Goal: Task Accomplishment & Management: Use online tool/utility

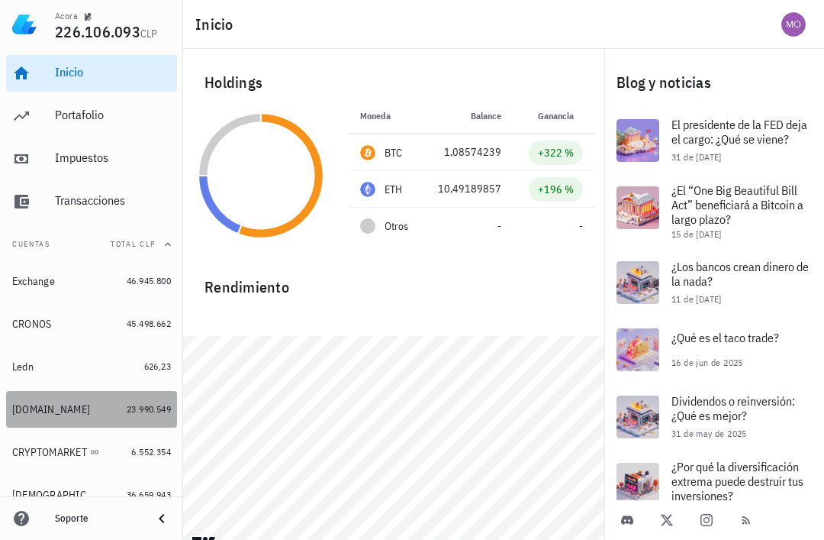
click at [32, 407] on div "[DOMAIN_NAME]" at bounding box center [51, 409] width 78 height 13
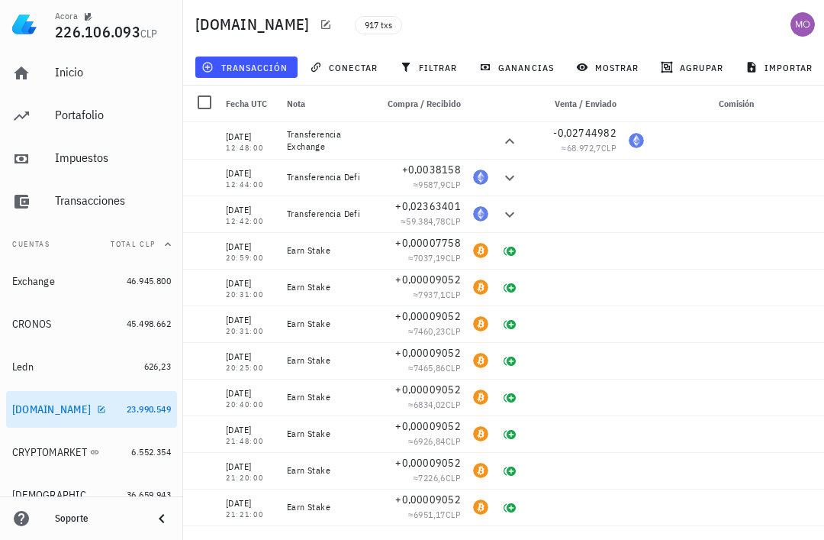
click at [263, 62] on span "transacción" at bounding box center [246, 67] width 83 height 12
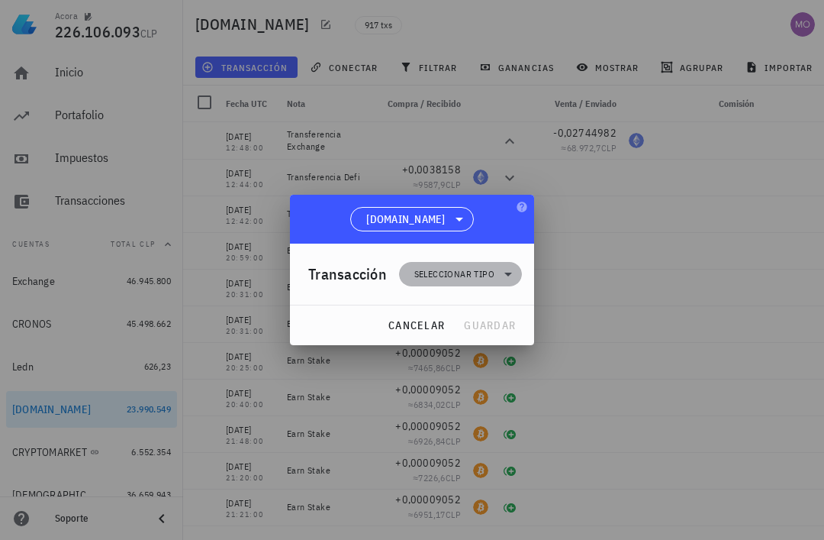
click at [501, 269] on icon at bounding box center [508, 274] width 18 height 18
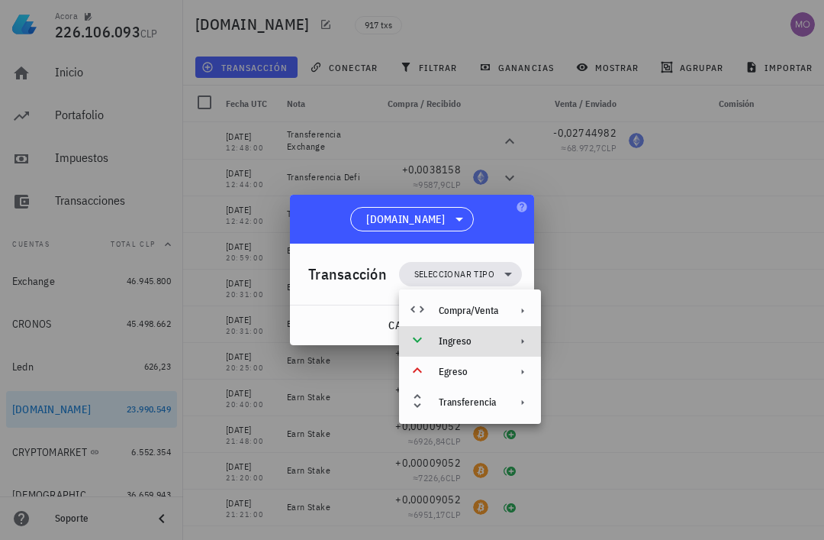
click at [509, 343] on div "Ingreso" at bounding box center [470, 341] width 142 height 31
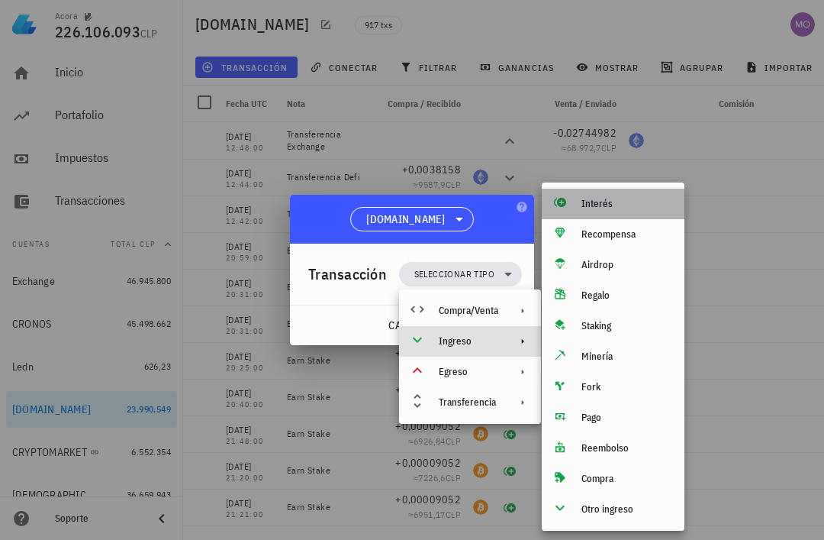
click at [627, 205] on div "Interés" at bounding box center [627, 204] width 91 height 12
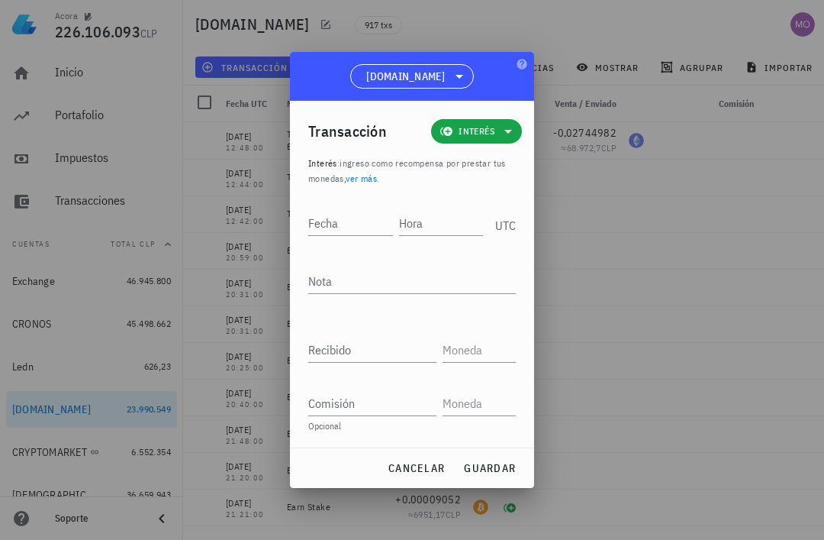
click at [336, 219] on div "Fecha" at bounding box center [350, 223] width 85 height 24
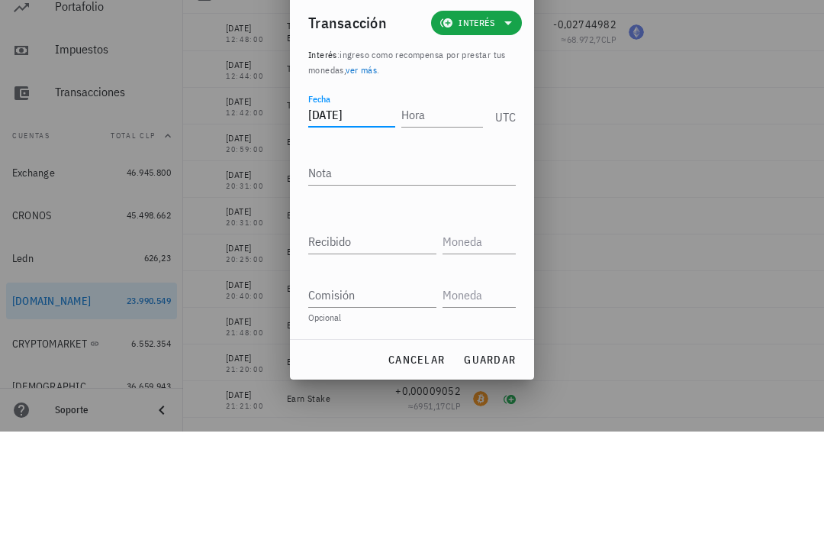
type input "[DATE]"
click at [457, 211] on input "Hora" at bounding box center [442, 223] width 82 height 24
type input "20:21:00"
click at [432, 269] on textarea "Nota" at bounding box center [412, 281] width 208 height 24
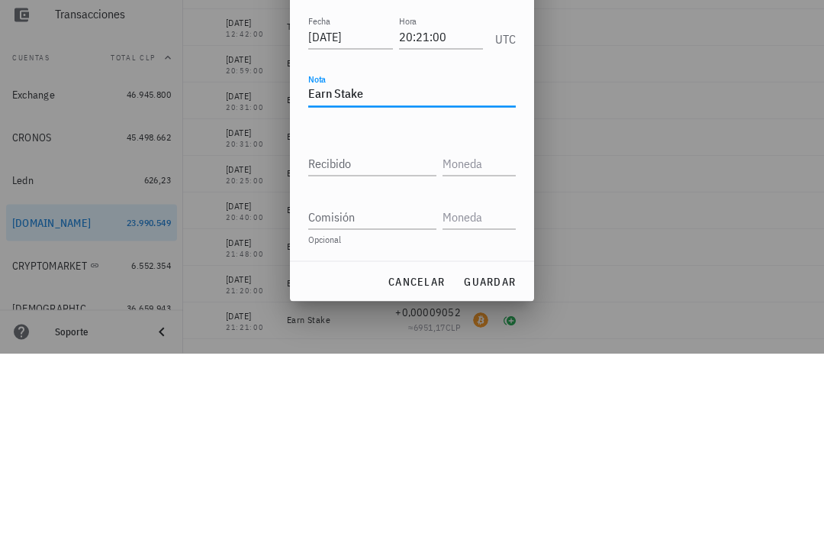
type textarea "Earn Stake"
click at [401, 337] on input "Recibido" at bounding box center [372, 349] width 128 height 24
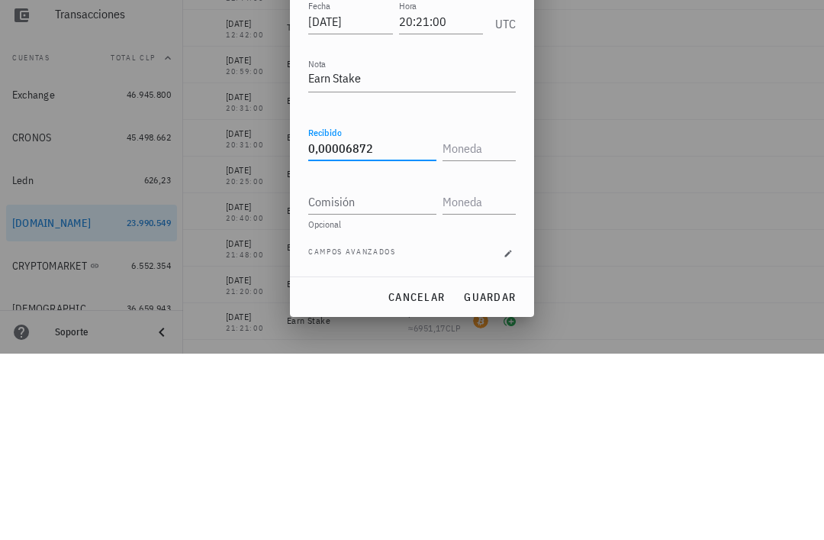
type input "0,00006872"
click at [487, 322] on input "text" at bounding box center [478, 334] width 70 height 24
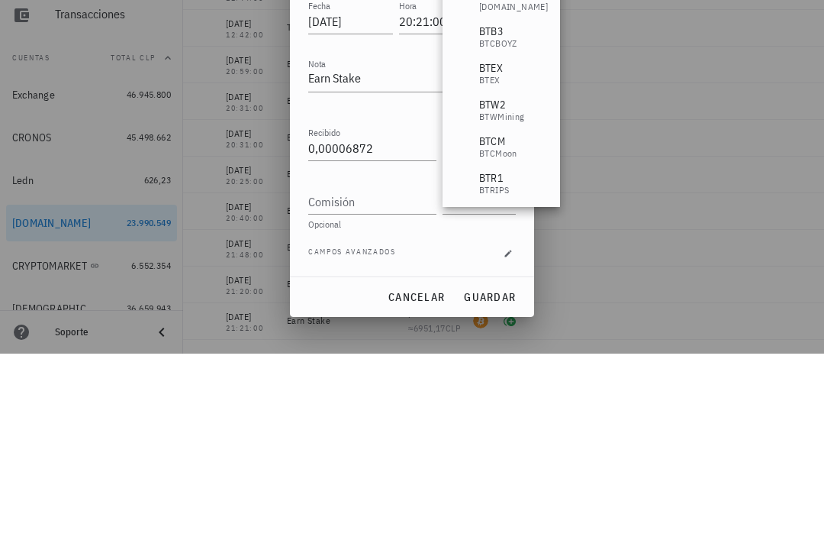
click at [398, 375] on input "Comisión" at bounding box center [372, 387] width 128 height 24
type input "BTC"
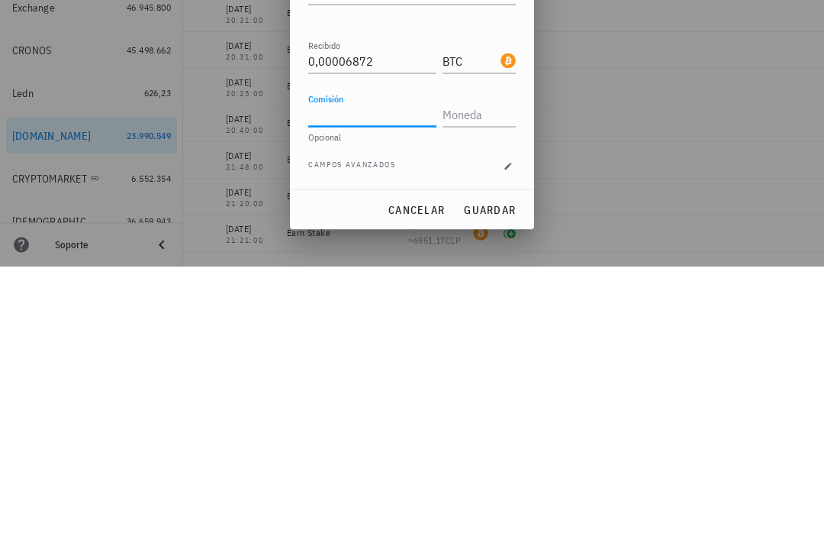
scroll to position [49, 0]
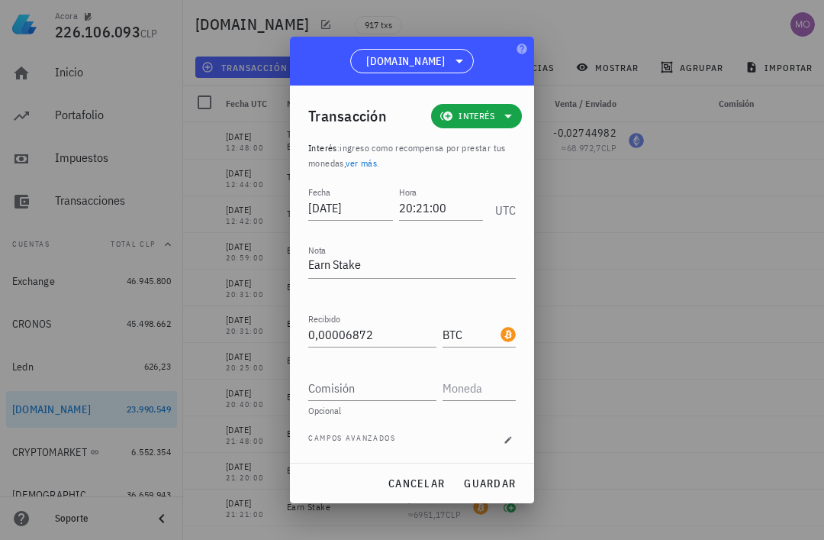
click at [501, 480] on span "guardar" at bounding box center [489, 483] width 53 height 14
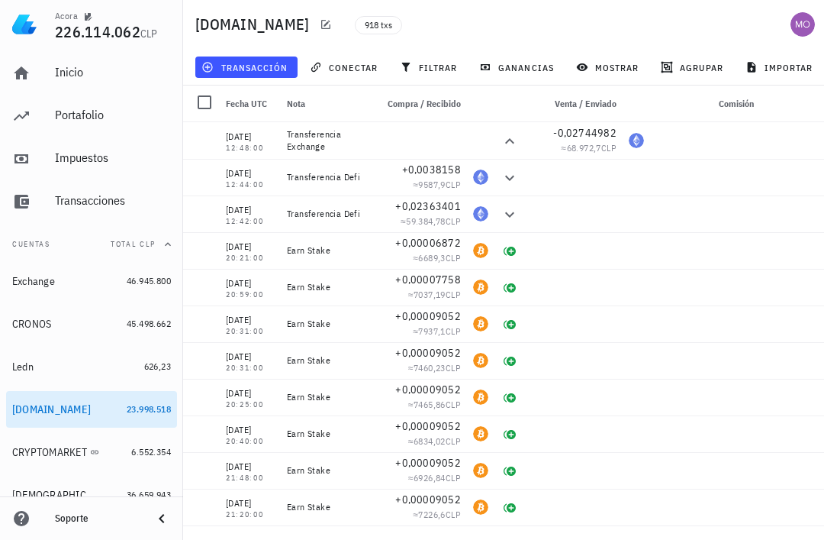
scroll to position [0, 0]
click at [273, 75] on button "transacción" at bounding box center [246, 66] width 102 height 21
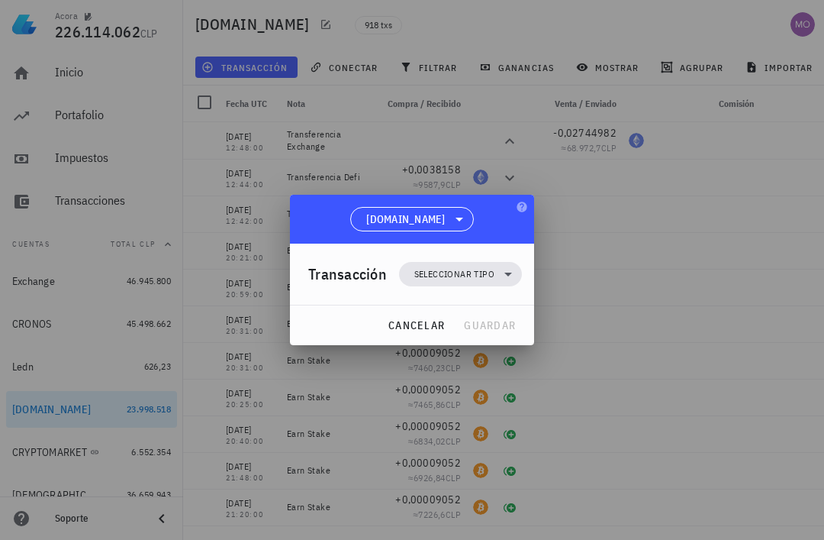
click at [503, 273] on icon at bounding box center [508, 274] width 18 height 18
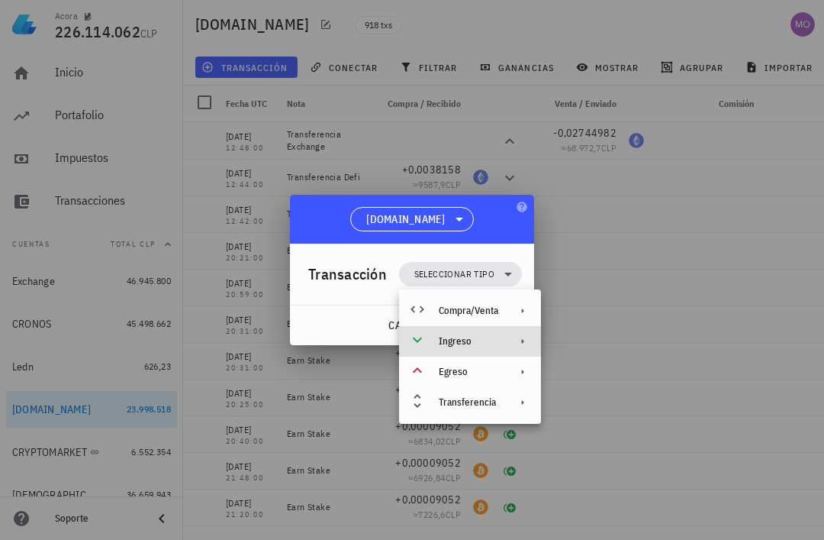
click at [495, 339] on div "Ingreso" at bounding box center [469, 341] width 60 height 12
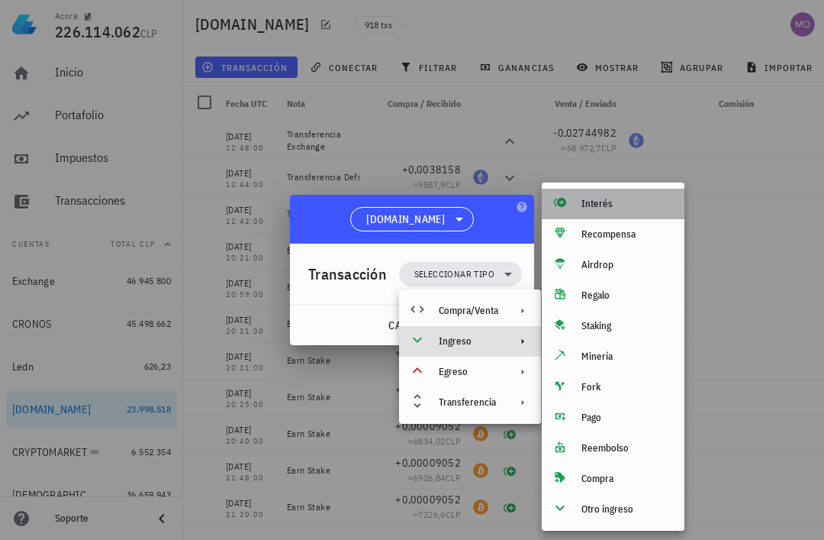
click at [617, 213] on div "Interés" at bounding box center [613, 204] width 143 height 31
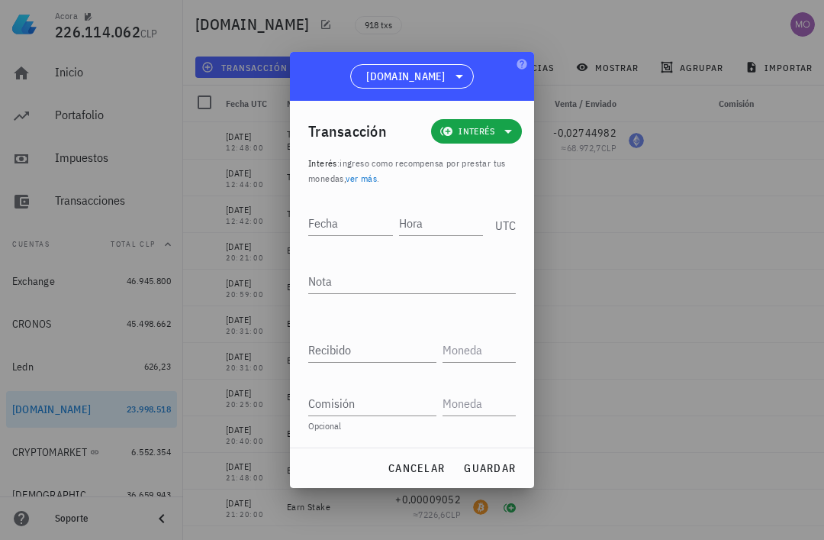
click at [351, 216] on input "Fecha" at bounding box center [350, 223] width 85 height 24
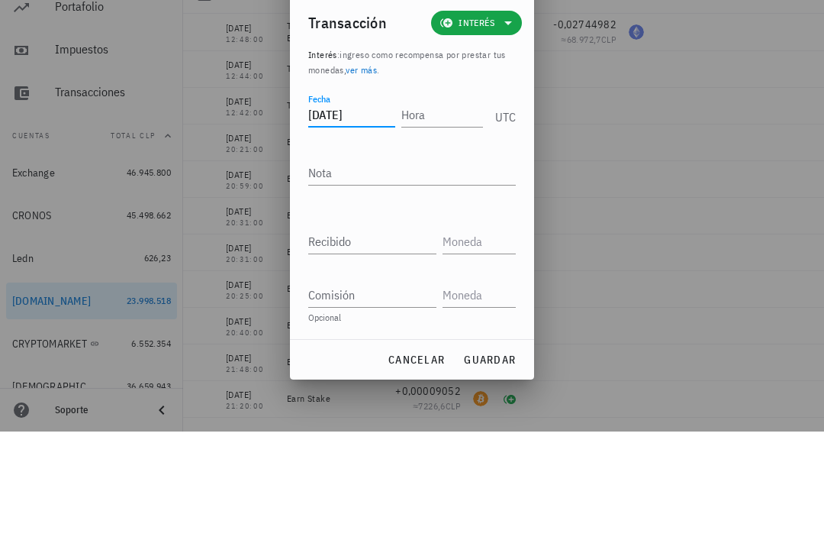
type input "[DATE]"
click at [439, 211] on input "Hora" at bounding box center [442, 223] width 82 height 24
type input "20:20:00"
click at [439, 269] on textarea "Nota" at bounding box center [412, 281] width 208 height 24
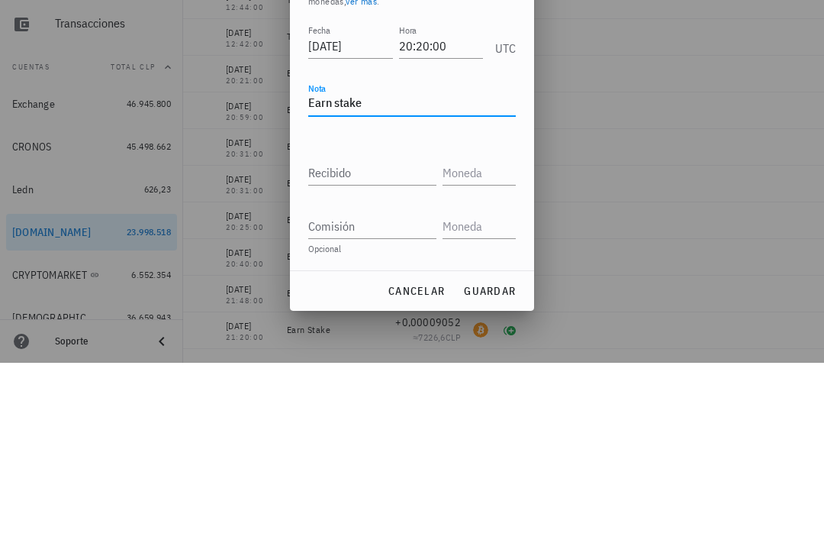
type textarea "Earn stake"
click at [400, 337] on input "Recibido" at bounding box center [372, 349] width 128 height 24
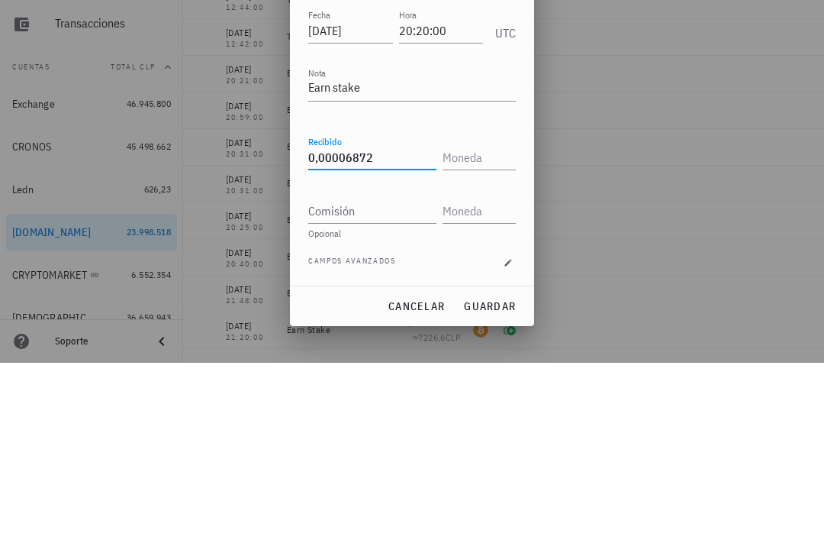
type input "0,00006872"
click at [504, 322] on input "text" at bounding box center [478, 334] width 70 height 24
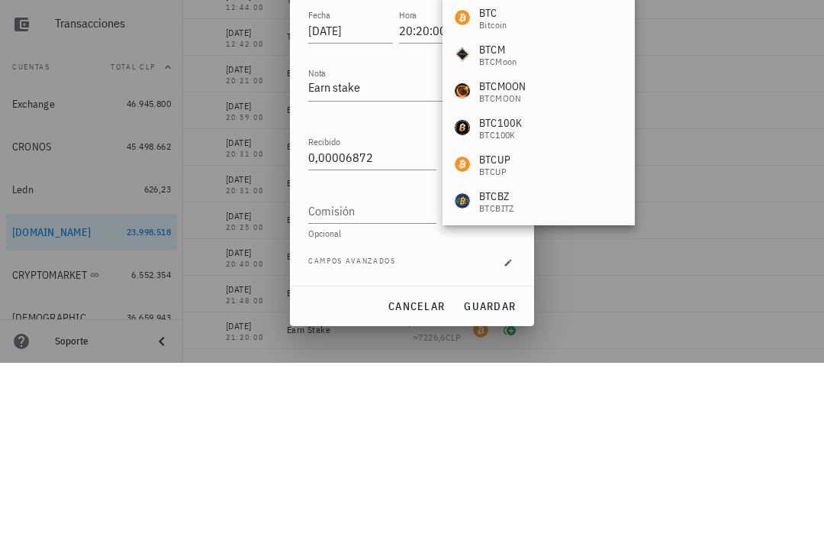
click at [408, 375] on input "Comisión" at bounding box center [372, 387] width 128 height 24
type input "BTC"
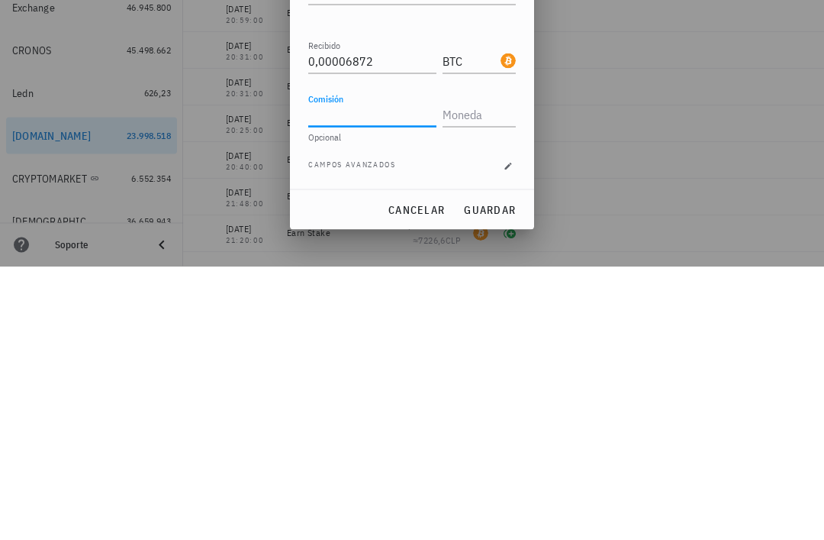
scroll to position [49, 0]
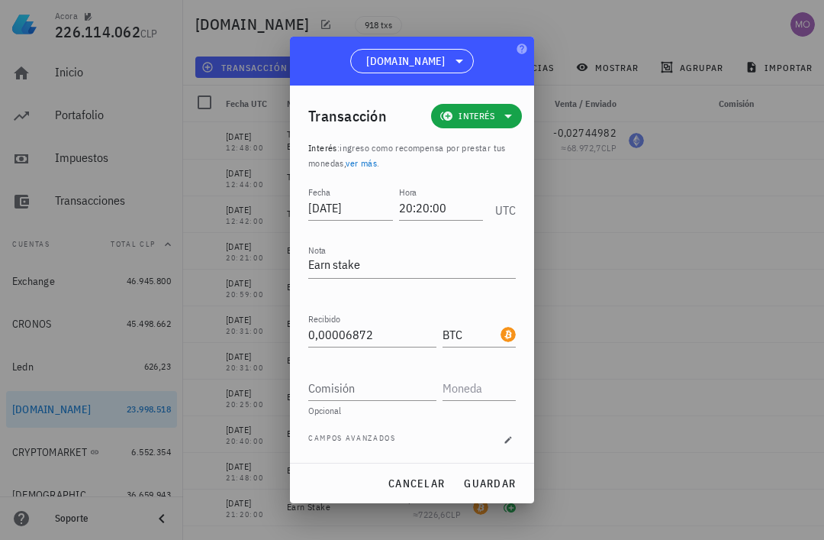
click at [509, 482] on span "guardar" at bounding box center [489, 483] width 53 height 14
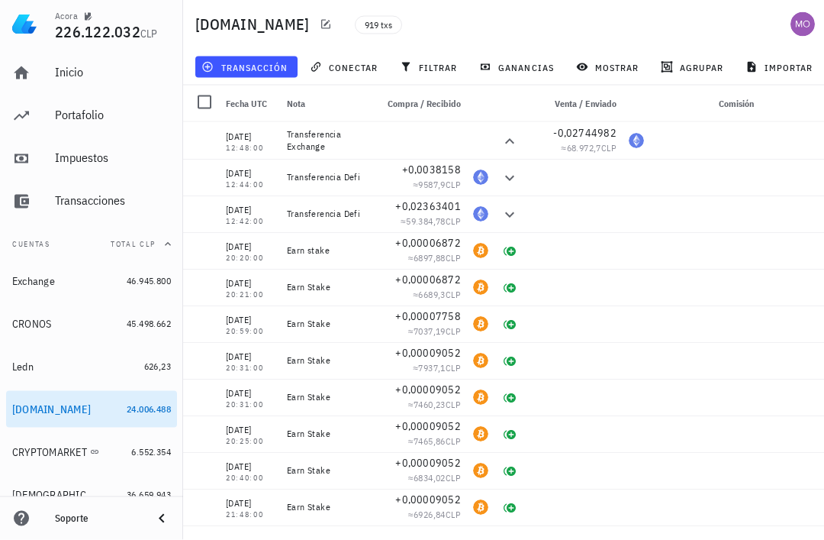
scroll to position [0, 0]
